Goal: Transaction & Acquisition: Book appointment/travel/reservation

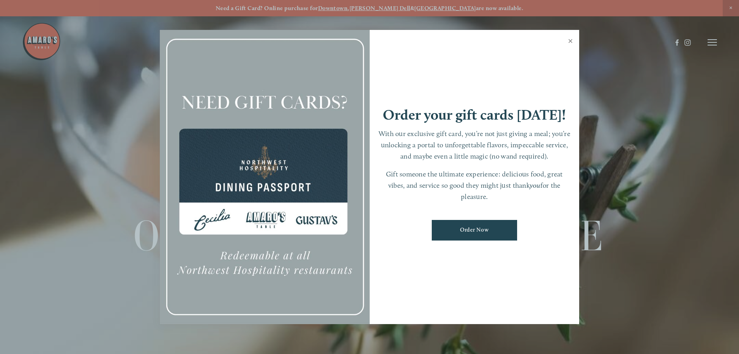
click at [571, 41] on link "Close" at bounding box center [570, 42] width 15 height 22
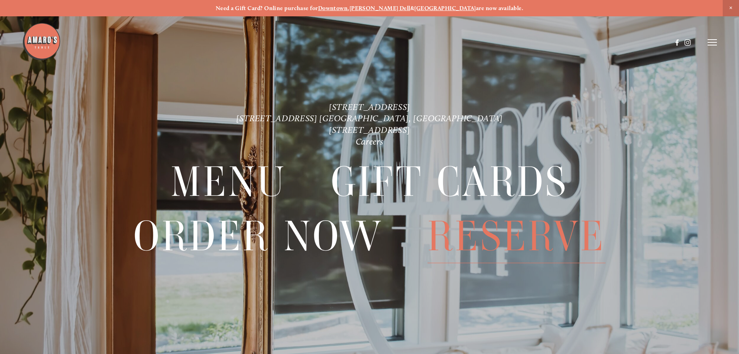
click at [511, 237] on span "Reserve" at bounding box center [517, 236] width 178 height 54
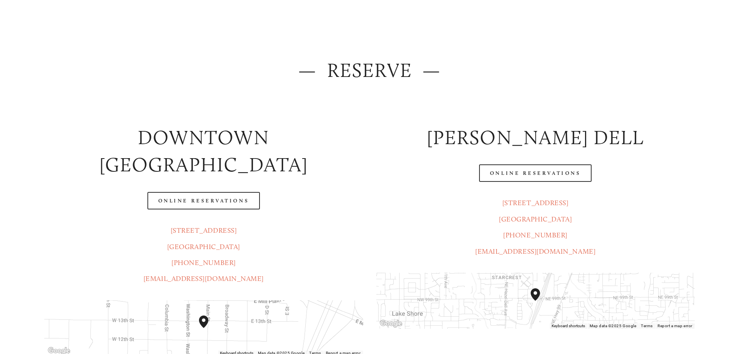
scroll to position [116, 0]
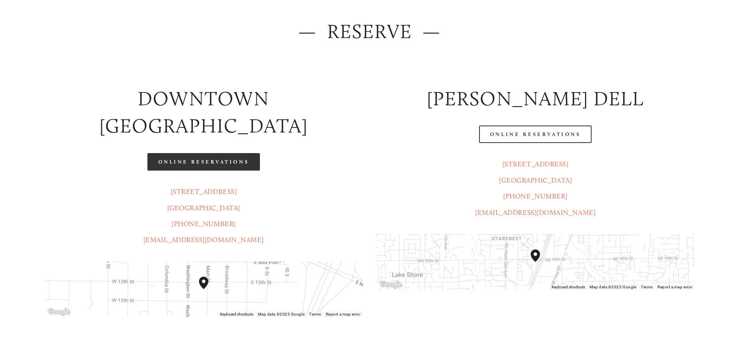
click at [220, 153] on link "Online Reservations" at bounding box center [203, 161] width 113 height 17
